Goal: Task Accomplishment & Management: Complete application form

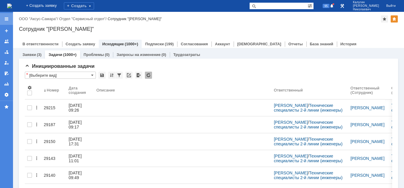
click at [6, 19] on div at bounding box center [6, 19] width 5 height 5
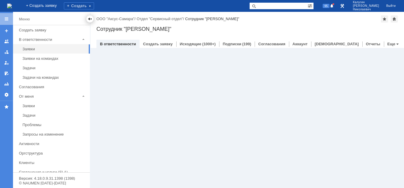
click at [89, 17] on div at bounding box center [89, 19] width 5 height 5
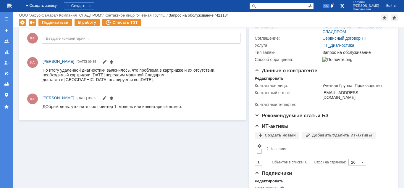
scroll to position [108, 0]
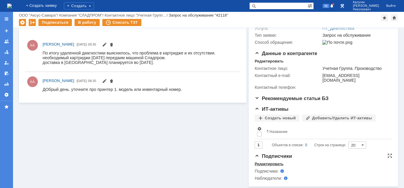
click at [278, 162] on div "Редактировать" at bounding box center [268, 163] width 29 height 5
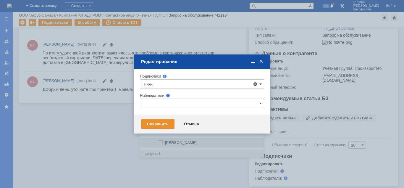
click at [196, 143] on span "Никитина Диана Равилевна" at bounding box center [181, 142] width 32 height 4
click at [162, 143] on input "Никитина Диана Равилевна" at bounding box center [161, 143] width 4 height 4
type input "Никитина Диана Равилевна"
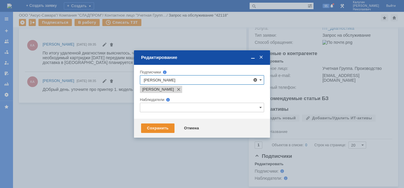
click at [135, 135] on div "Сохранить Отмена" at bounding box center [202, 127] width 136 height 19
drag, startPoint x: 150, startPoint y: 128, endPoint x: 136, endPoint y: 153, distance: 29.0
click at [149, 131] on div "Сохранить" at bounding box center [157, 127] width 33 height 9
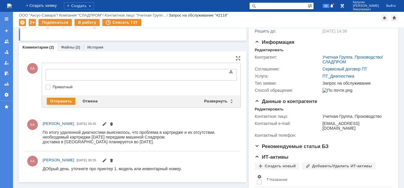
scroll to position [0, 0]
click at [212, 100] on div "Развернуть" at bounding box center [217, 100] width 35 height 7
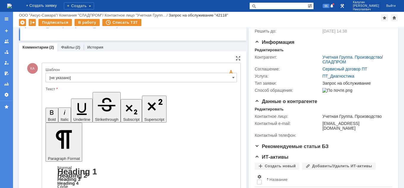
click at [151, 74] on input "[не указано]" at bounding box center [140, 77] width 191 height 9
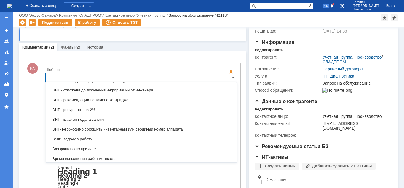
scroll to position [234, 0]
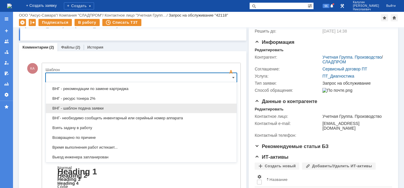
click at [101, 109] on span "ВНГ - шаблон подача заявки" at bounding box center [140, 108] width 183 height 5
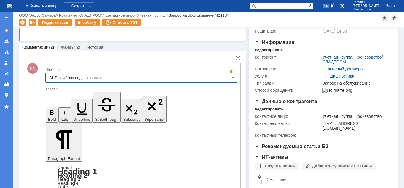
type input "ВНГ - шаблон подача заявки"
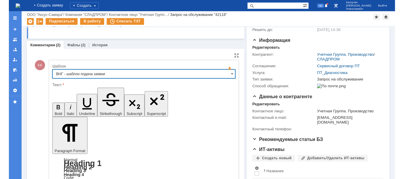
scroll to position [27, 0]
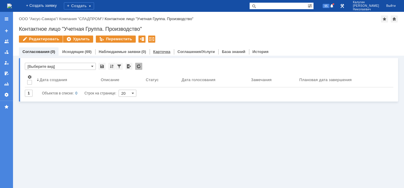
click at [164, 52] on link "Карточка" at bounding box center [161, 51] width 17 height 4
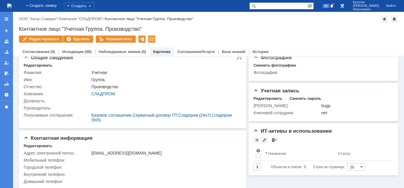
scroll to position [12, 0]
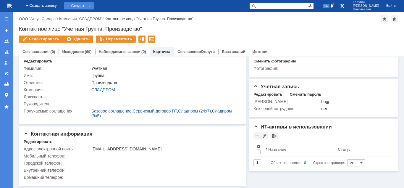
click at [92, 6] on div "Создать" at bounding box center [79, 5] width 30 height 7
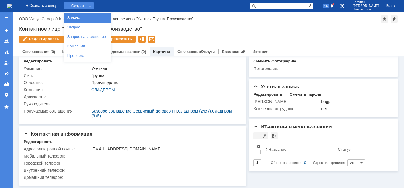
click at [87, 16] on link "Задача" at bounding box center [87, 17] width 45 height 7
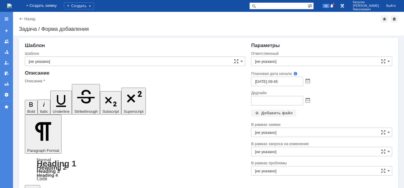
drag, startPoint x: 92, startPoint y: 1418, endPoint x: 26, endPoint y: 1418, distance: 65.9
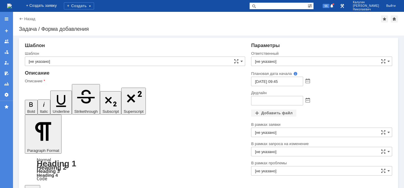
drag, startPoint x: 77, startPoint y: 1419, endPoint x: 52, endPoint y: 1419, distance: 24.8
drag, startPoint x: 131, startPoint y: 1419, endPoint x: 126, endPoint y: 1419, distance: 5.1
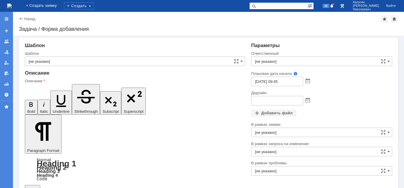
drag, startPoint x: 165, startPoint y: 1423, endPoint x: 160, endPoint y: 1423, distance: 4.7
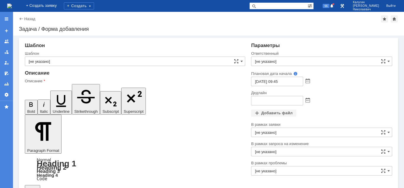
drag, startPoint x: 162, startPoint y: 1422, endPoint x: 188, endPoint y: 1422, distance: 25.4
copy div "NL76KBCF2T"
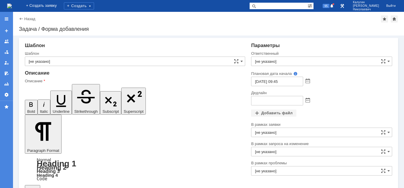
click at [341, 59] on input "[не указано]" at bounding box center [321, 60] width 141 height 9
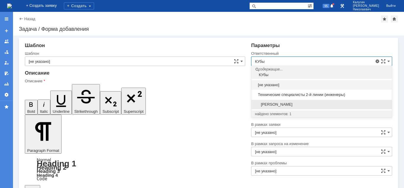
click at [285, 102] on span "[PERSON_NAME]" at bounding box center [321, 104] width 133 height 5
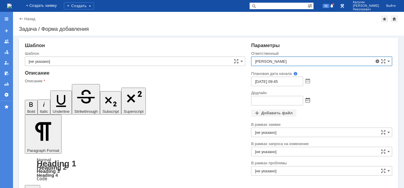
type input "[PERSON_NAME]"
click at [308, 100] on span at bounding box center [307, 100] width 4 height 5
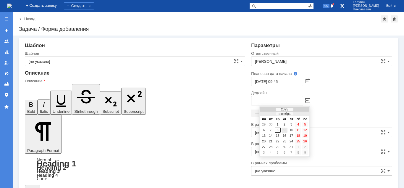
click at [284, 128] on div "9" at bounding box center [284, 129] width 6 height 5
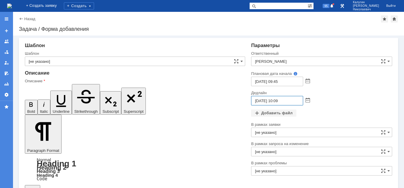
drag, startPoint x: 279, startPoint y: 100, endPoint x: 276, endPoint y: 102, distance: 3.0
click at [276, 102] on input "[DATE] 10:09" at bounding box center [277, 100] width 52 height 9
type input "[DATE] 09:09"
click at [306, 80] on span at bounding box center [307, 81] width 4 height 5
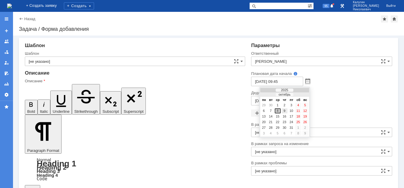
click at [284, 110] on div "9" at bounding box center [284, 110] width 6 height 5
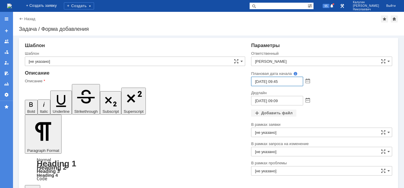
drag, startPoint x: 285, startPoint y: 80, endPoint x: 281, endPoint y: 82, distance: 4.0
click at [281, 82] on input "[DATE] 09:45" at bounding box center [277, 81] width 52 height 9
type input "[DATE] 09:00"
drag, startPoint x: 279, startPoint y: 100, endPoint x: 276, endPoint y: 101, distance: 3.0
click at [276, 101] on input "[DATE] 09:09" at bounding box center [277, 100] width 52 height 9
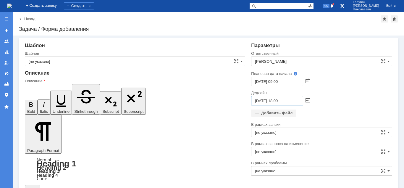
type input "[DATE] 18:09"
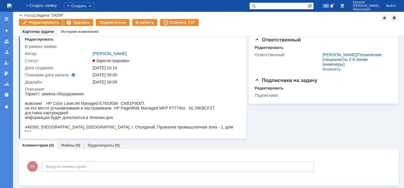
scroll to position [14, 0]
click at [272, 90] on div "Редактировать" at bounding box center [268, 88] width 29 height 5
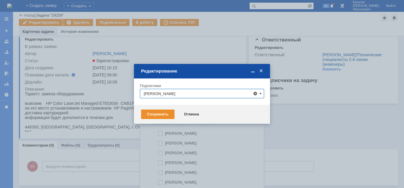
scroll to position [90, 0]
click at [175, 91] on input "[PERSON_NAME]" at bounding box center [202, 93] width 124 height 9
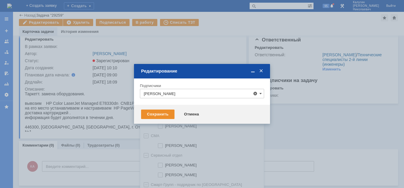
scroll to position [211, 0]
click at [165, 156] on span at bounding box center [165, 154] width 0 height 3
click at [161, 156] on input "[PERSON_NAME]" at bounding box center [161, 156] width 4 height 4
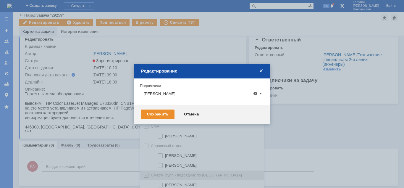
type input "[PERSON_NAME]"
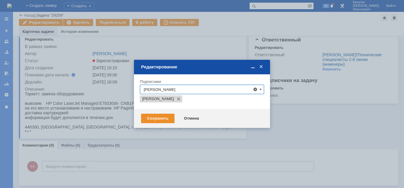
click at [146, 178] on div at bounding box center [202, 94] width 404 height 188
click at [155, 121] on div "Сохранить" at bounding box center [157, 117] width 33 height 9
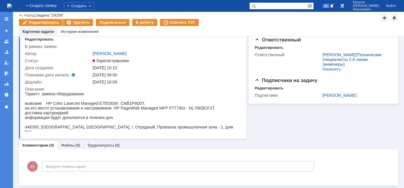
scroll to position [0, 0]
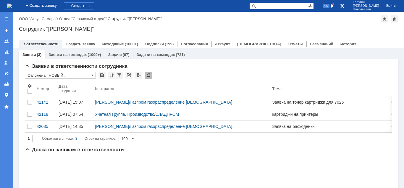
click at [274, 6] on input "text" at bounding box center [278, 5] width 58 height 7
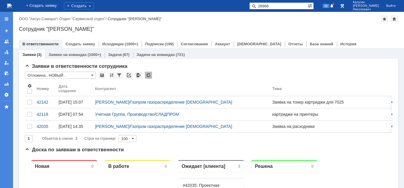
type input "28966"
click at [256, 6] on span at bounding box center [252, 5] width 7 height 7
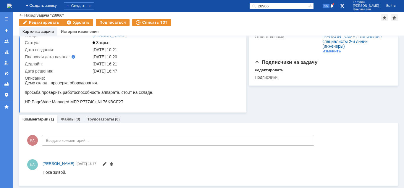
scroll to position [32, 0]
click at [69, 120] on link "Файлы" at bounding box center [68, 119] width 14 height 4
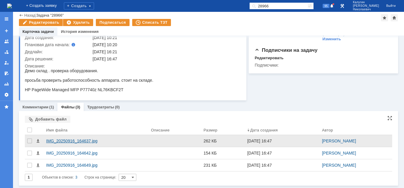
scroll to position [44, 0]
click at [81, 140] on div "IMG_20250916_164637.jpg" at bounding box center [96, 140] width 100 height 5
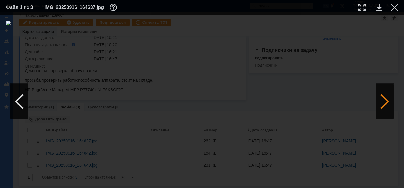
click at [380, 105] on div at bounding box center [384, 101] width 18 height 35
click at [388, 102] on div at bounding box center [384, 101] width 18 height 35
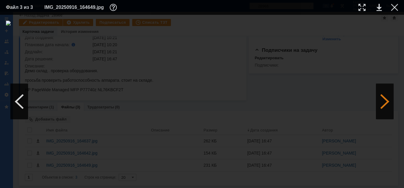
click at [388, 102] on div at bounding box center [384, 101] width 18 height 35
click at [302, 84] on div at bounding box center [202, 101] width 392 height 161
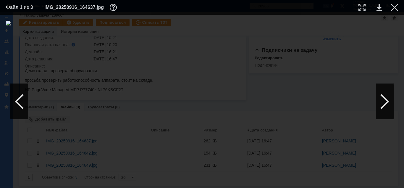
click at [322, 61] on div at bounding box center [202, 101] width 392 height 161
click at [387, 109] on div at bounding box center [384, 101] width 18 height 35
click at [386, 110] on div at bounding box center [384, 101] width 18 height 35
click at [282, 111] on div at bounding box center [202, 101] width 392 height 161
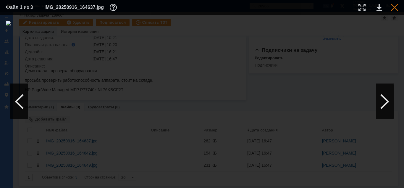
click at [393, 7] on div at bounding box center [394, 7] width 7 height 7
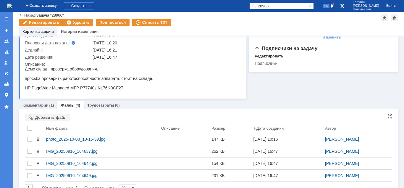
scroll to position [56, 0]
